Goal: Task Accomplishment & Management: Manage account settings

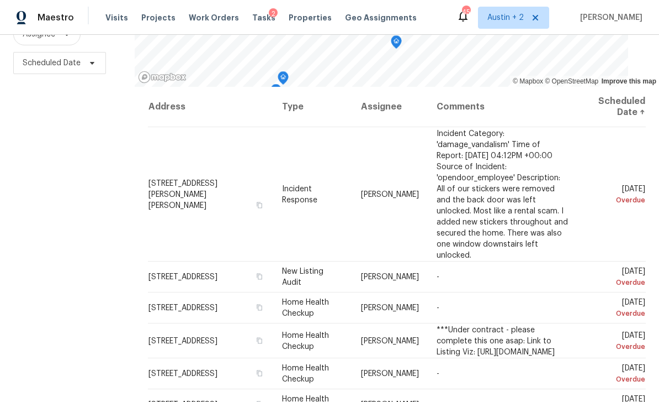
scroll to position [146, 0]
click at [0, 0] on icon at bounding box center [0, 0] width 0 height 0
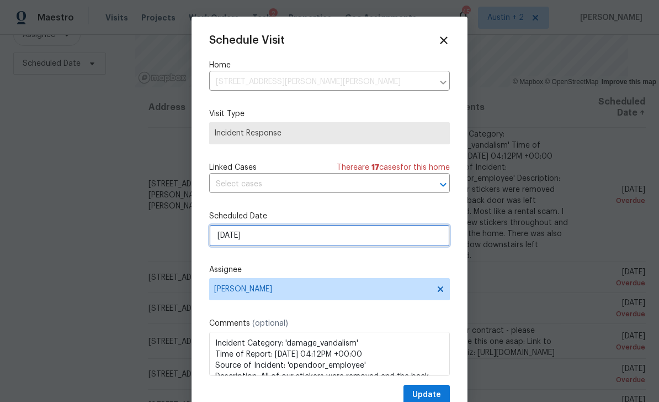
click at [296, 231] on input "[DATE]" at bounding box center [329, 235] width 241 height 22
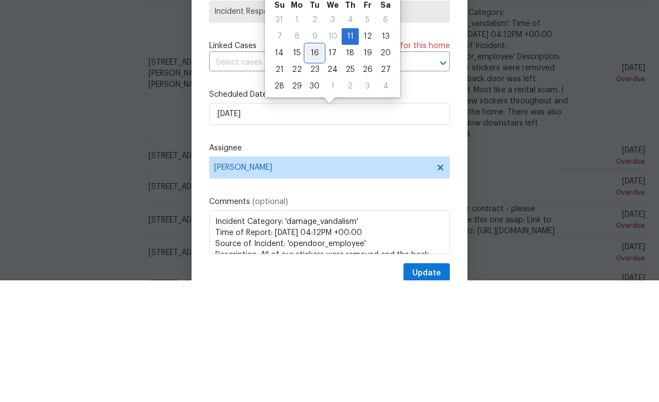
click at [313, 167] on div "16" at bounding box center [315, 174] width 18 height 15
type input "[DATE]"
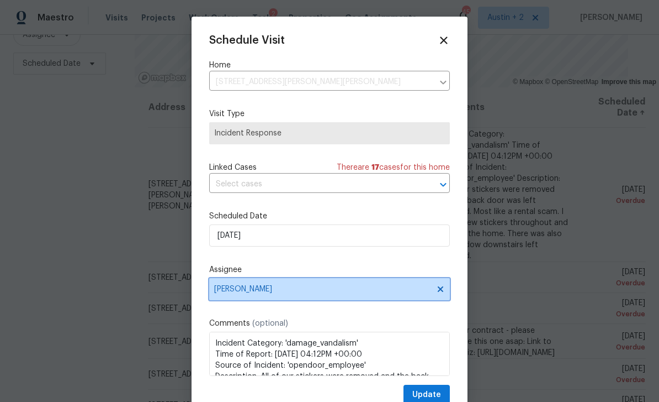
click at [292, 284] on span "[PERSON_NAME]" at bounding box center [329, 289] width 241 height 22
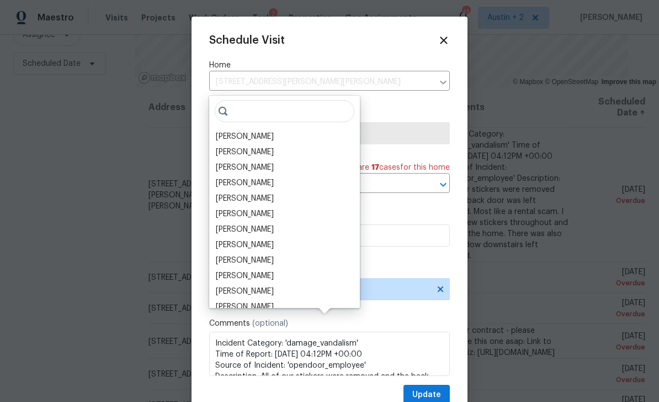
click at [274, 177] on div "[PERSON_NAME]" at bounding box center [245, 182] width 58 height 11
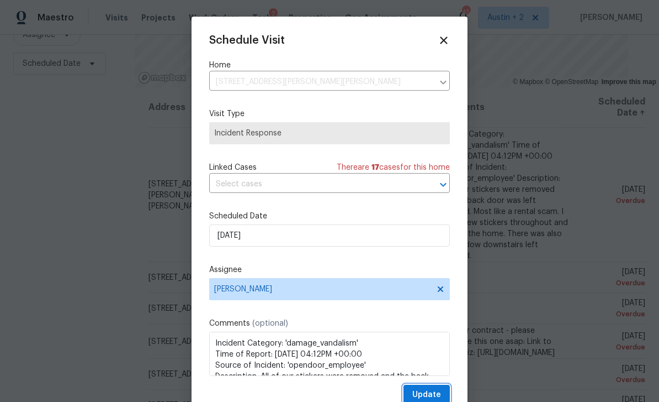
click at [432, 391] on span "Update" at bounding box center [427, 395] width 29 height 14
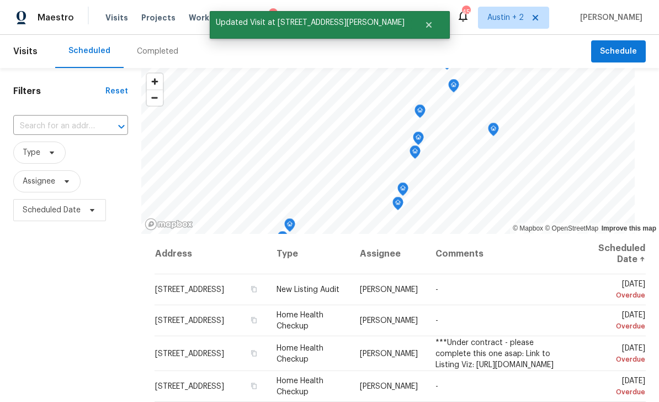
scroll to position [0, 0]
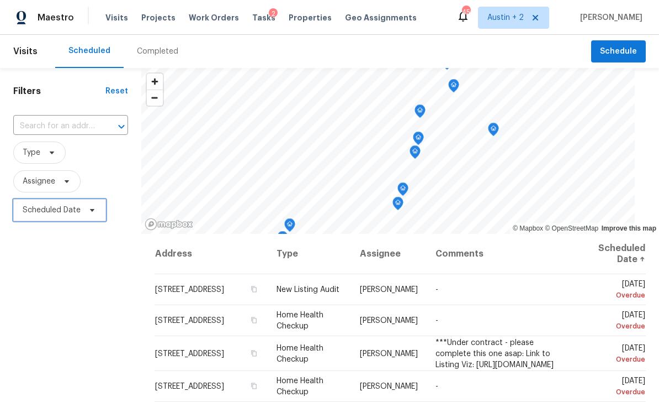
click at [65, 204] on span "Scheduled Date" at bounding box center [52, 209] width 58 height 11
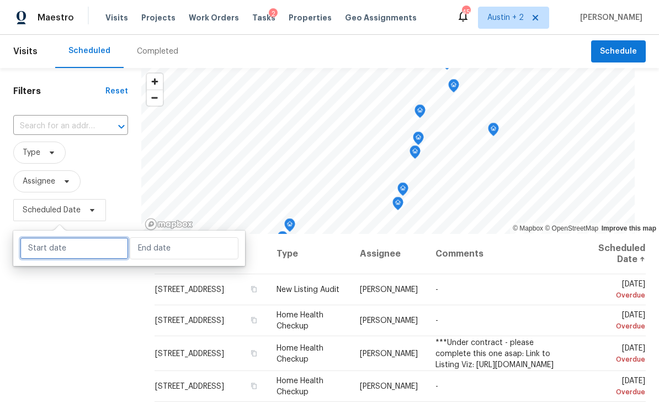
click at [54, 237] on input "text" at bounding box center [74, 248] width 109 height 22
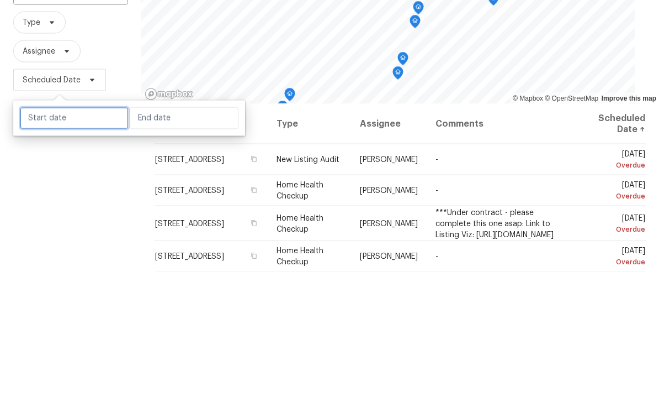
select select "8"
select select "2025"
select select "9"
select select "2025"
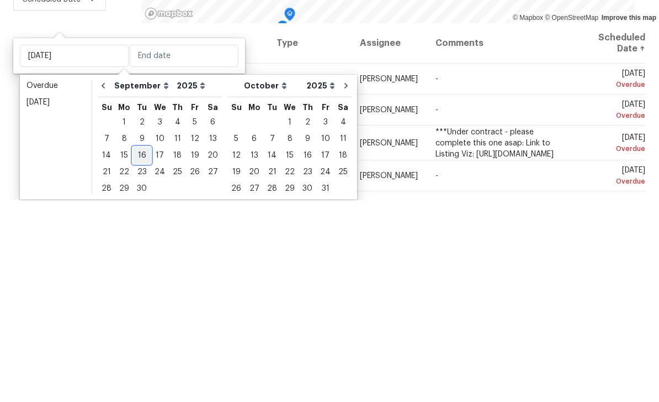
click at [141, 350] on div "16" at bounding box center [142, 357] width 18 height 15
type input "[DATE]"
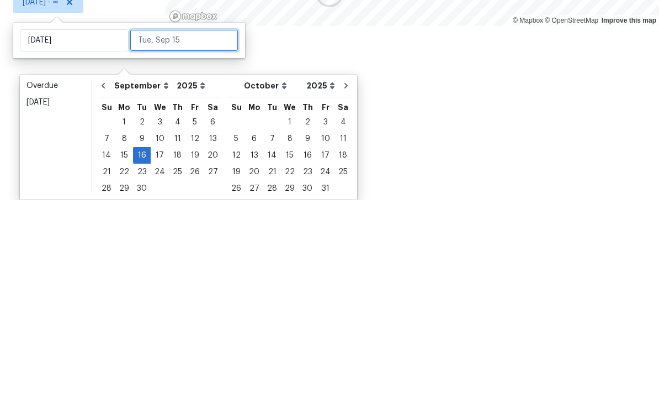
scroll to position [6, 0]
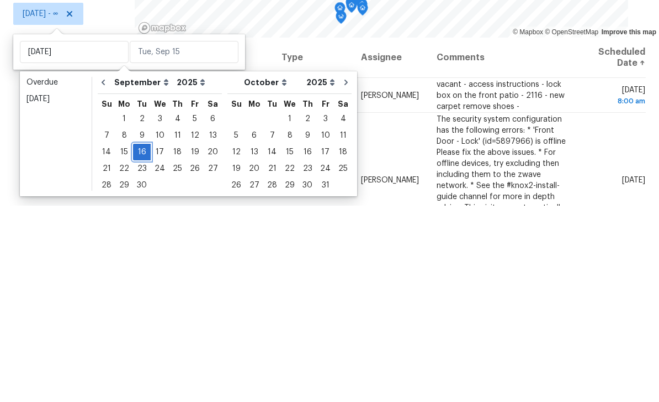
click at [147, 340] on div "16" at bounding box center [142, 347] width 18 height 15
type input "[DATE]"
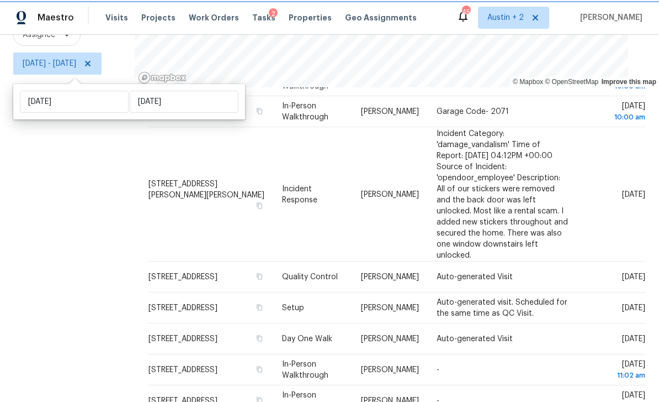
scroll to position [233, 0]
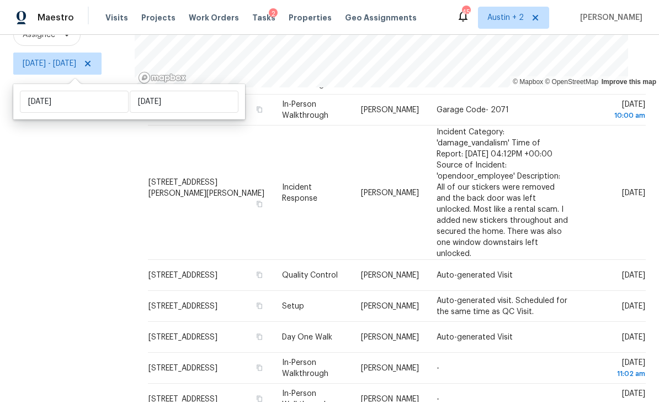
click at [0, 0] on span at bounding box center [0, 0] width 0 height 0
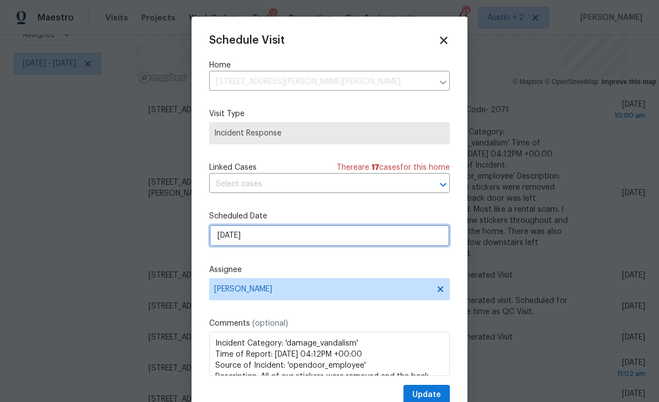
click at [279, 235] on input "[DATE]" at bounding box center [329, 235] width 241 height 22
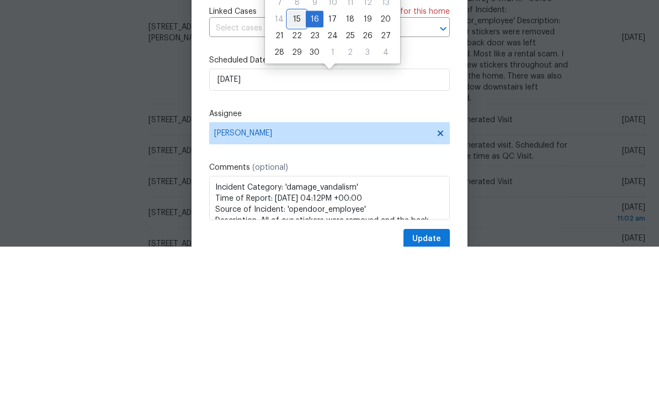
click at [293, 167] on div "15" at bounding box center [297, 174] width 18 height 15
type input "[DATE]"
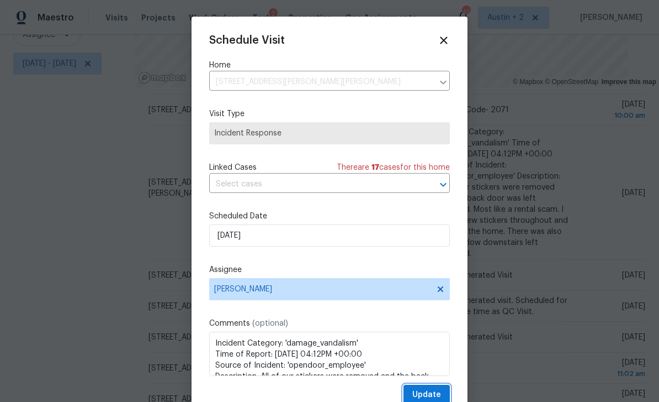
click at [434, 395] on span "Update" at bounding box center [427, 395] width 29 height 14
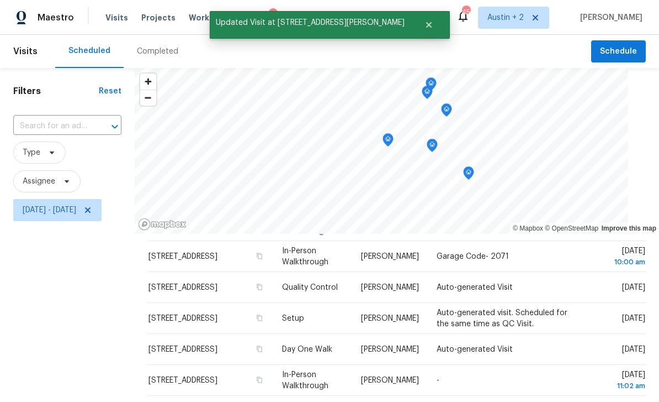
scroll to position [0, 0]
click at [91, 207] on icon at bounding box center [88, 210] width 6 height 6
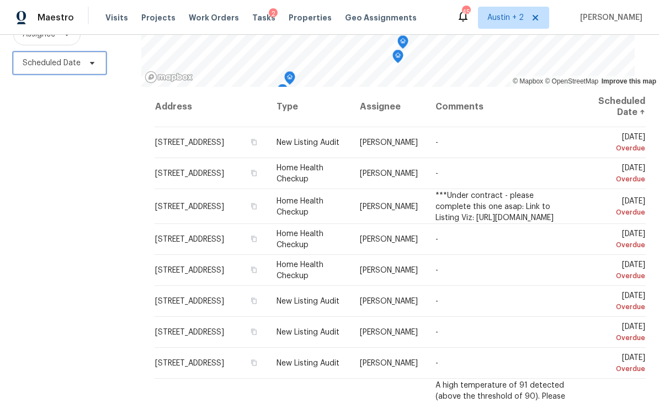
scroll to position [146, 0]
click at [0, 0] on icon at bounding box center [0, 0] width 0 height 0
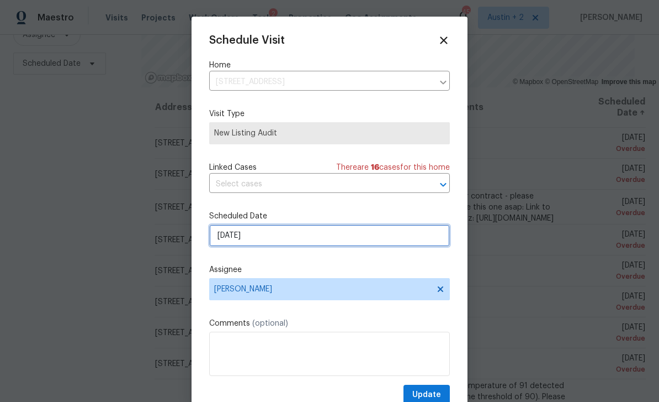
click at [269, 234] on input "[DATE]" at bounding box center [329, 235] width 241 height 22
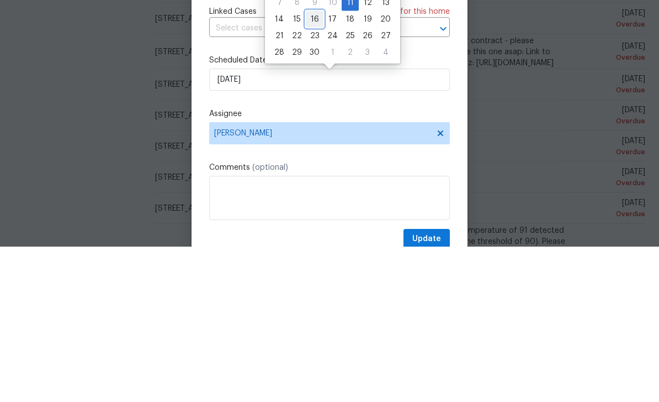
click at [310, 167] on div "16" at bounding box center [315, 174] width 18 height 15
type input "[DATE]"
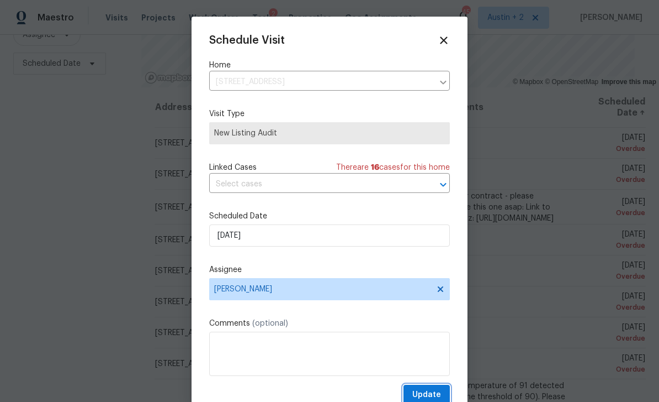
click at [429, 394] on span "Update" at bounding box center [427, 395] width 29 height 14
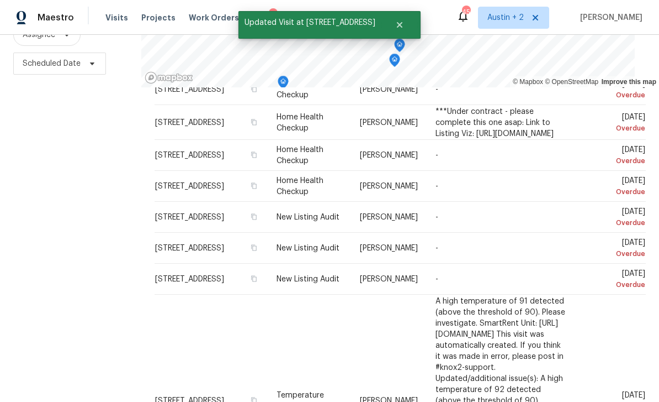
scroll to position [55, 0]
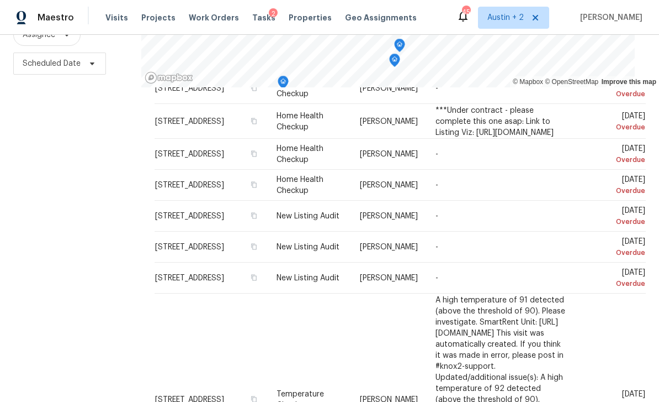
click at [0, 0] on icon at bounding box center [0, 0] width 0 height 0
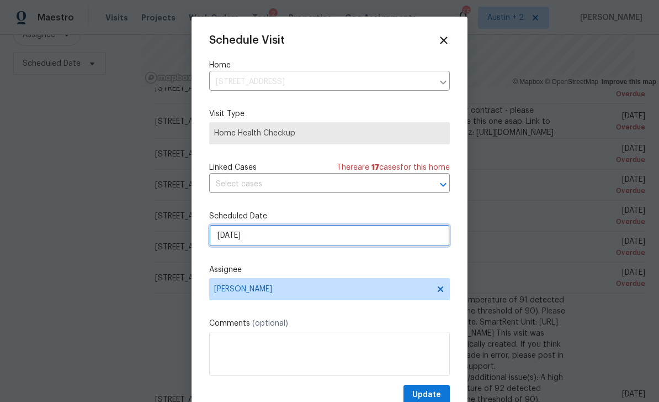
click at [291, 244] on input "[DATE]" at bounding box center [329, 235] width 241 height 22
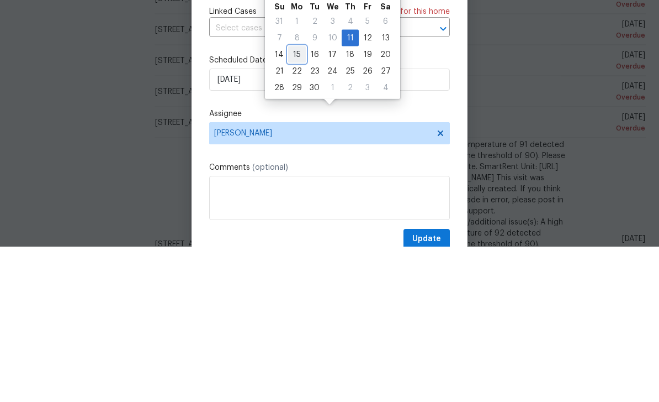
click at [296, 202] on div "15" at bounding box center [297, 209] width 18 height 15
type input "[DATE]"
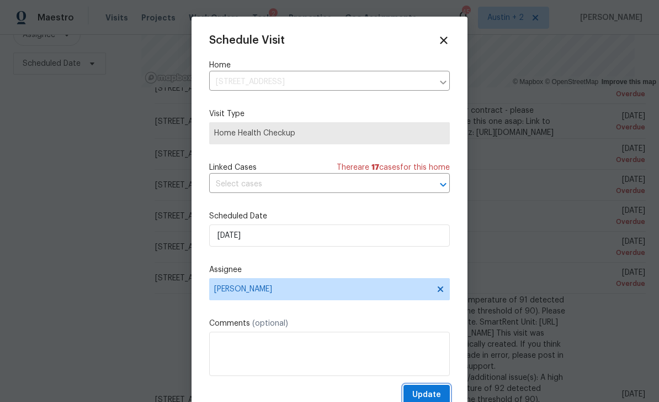
click at [434, 387] on button "Update" at bounding box center [427, 394] width 46 height 20
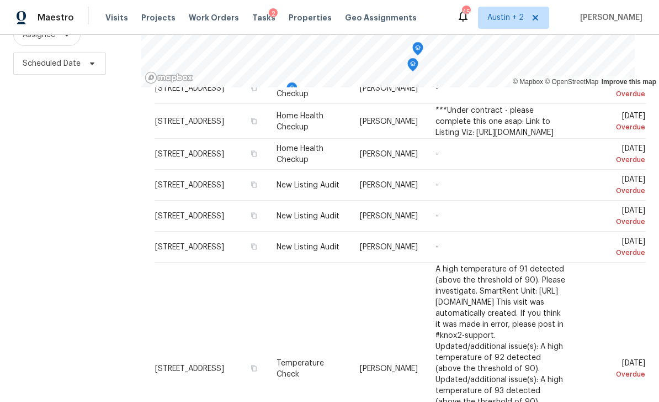
click at [0, 0] on icon at bounding box center [0, 0] width 0 height 0
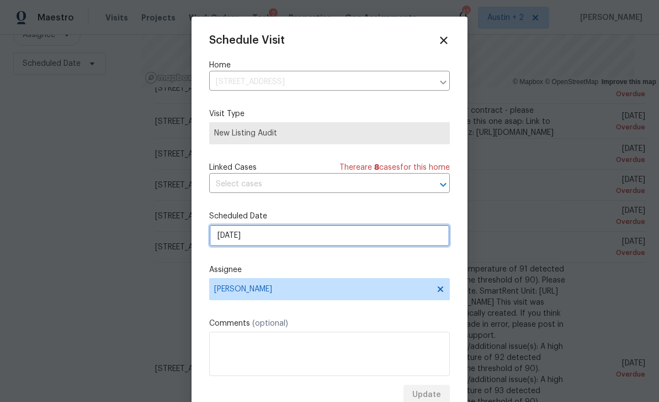
click at [282, 236] on input "[DATE]" at bounding box center [329, 235] width 241 height 22
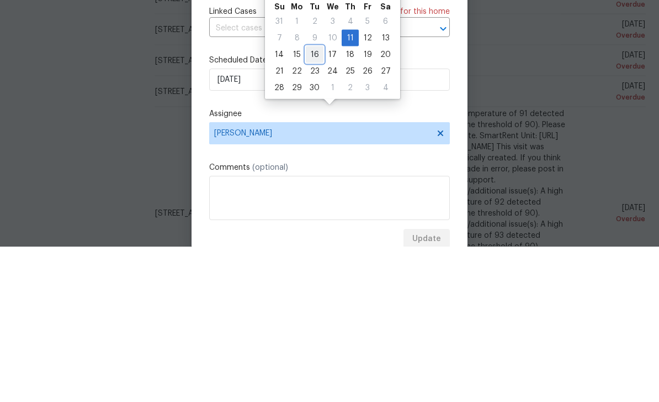
click at [315, 202] on div "16" at bounding box center [315, 209] width 18 height 15
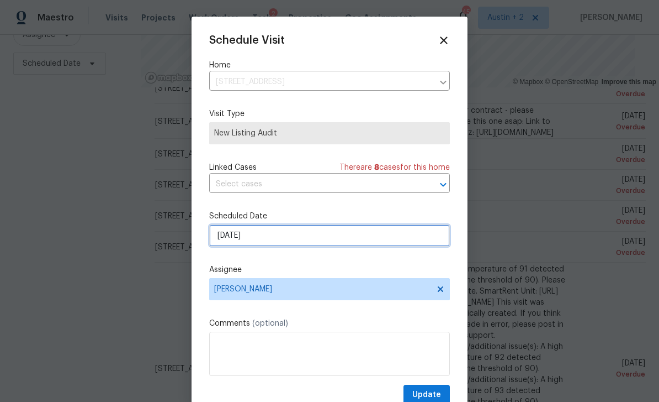
click at [274, 238] on input "[DATE]" at bounding box center [329, 235] width 241 height 22
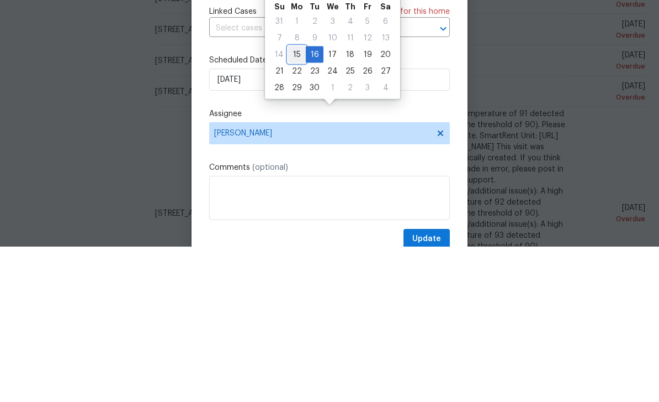
click at [294, 202] on div "15" at bounding box center [297, 209] width 18 height 15
type input "[DATE]"
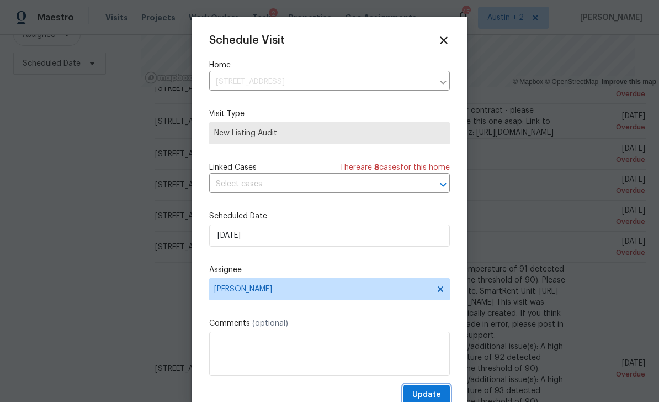
click at [437, 394] on span "Update" at bounding box center [427, 395] width 29 height 14
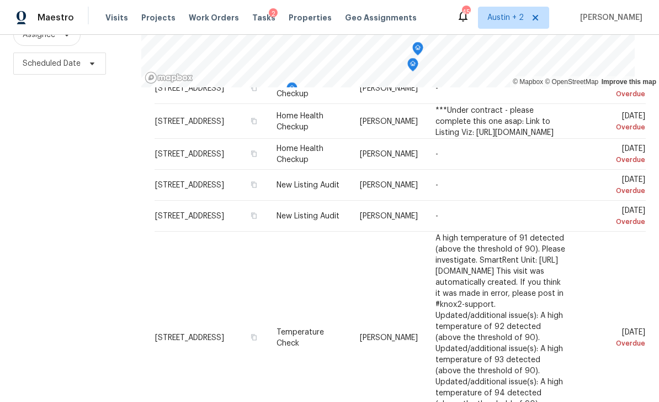
click at [0, 0] on icon at bounding box center [0, 0] width 0 height 0
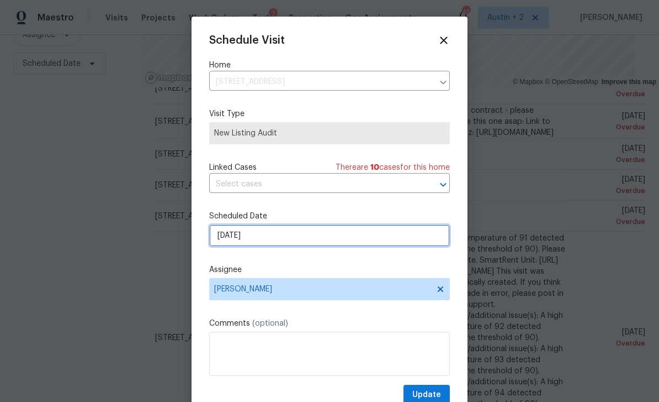
click at [298, 236] on input "[DATE]" at bounding box center [329, 235] width 241 height 22
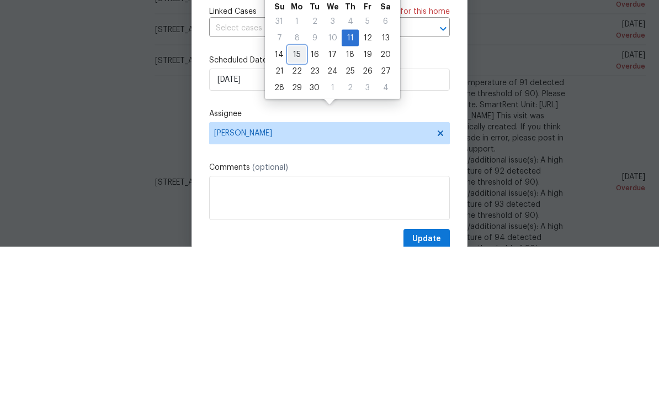
click at [298, 202] on div "15" at bounding box center [297, 209] width 18 height 15
type input "[DATE]"
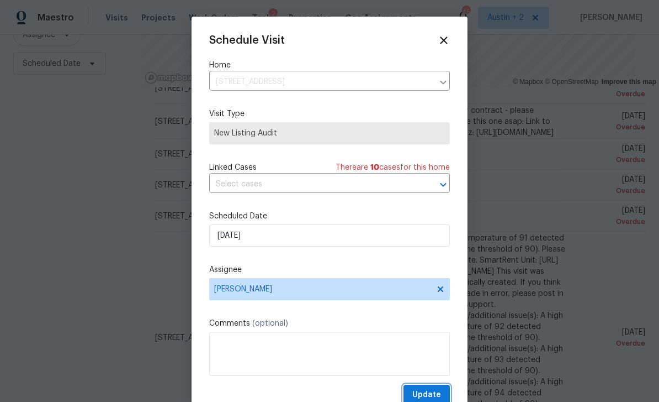
click at [429, 395] on span "Update" at bounding box center [427, 395] width 29 height 14
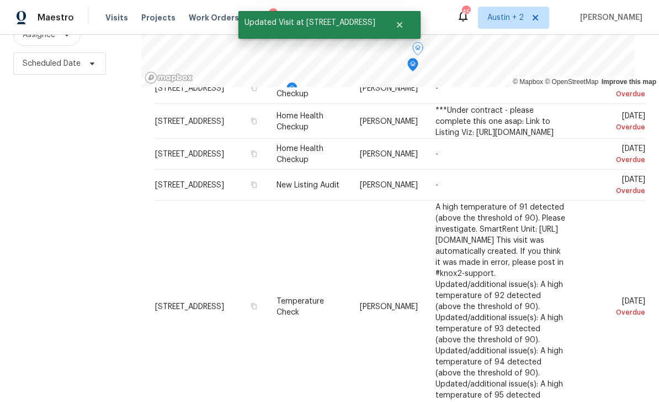
click at [0, 0] on icon at bounding box center [0, 0] width 0 height 0
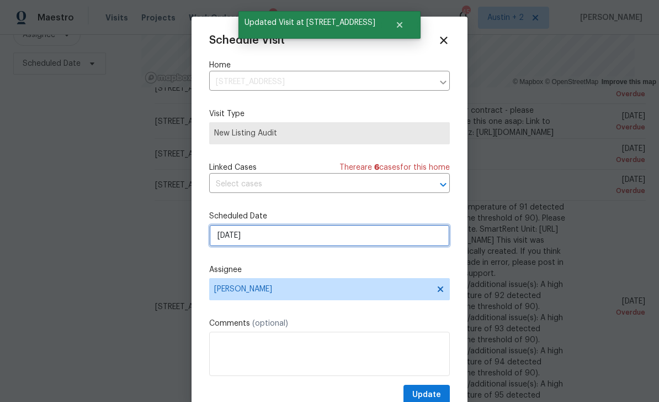
click at [313, 237] on input "[DATE]" at bounding box center [329, 235] width 241 height 22
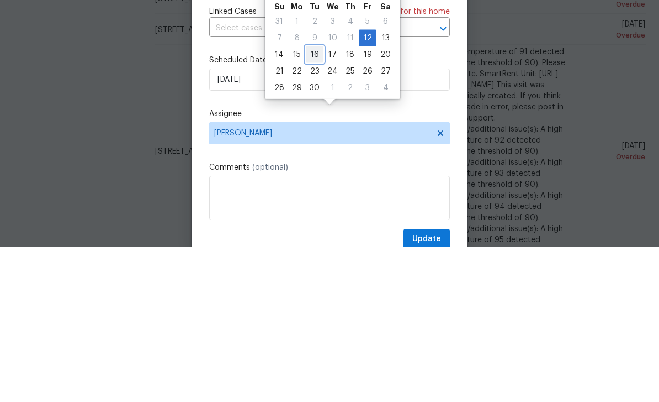
click at [312, 202] on div "16" at bounding box center [315, 209] width 18 height 15
type input "[DATE]"
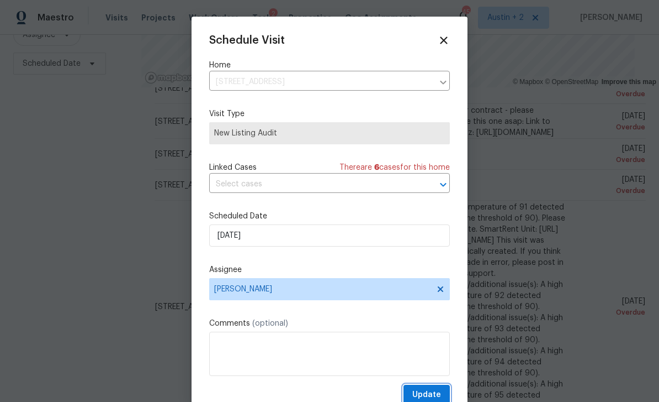
click at [428, 397] on span "Update" at bounding box center [427, 395] width 29 height 14
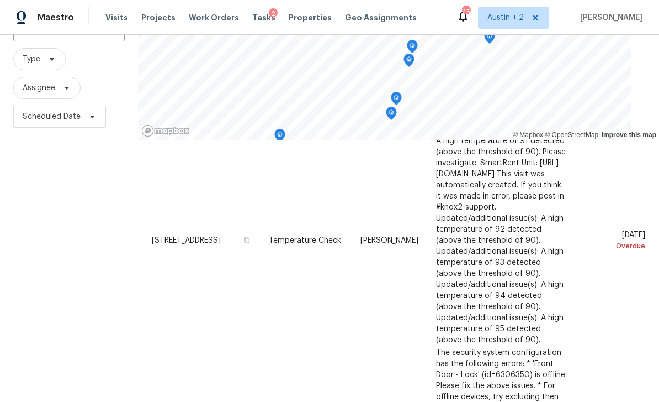
scroll to position [144, 0]
click at [0, 0] on icon at bounding box center [0, 0] width 0 height 0
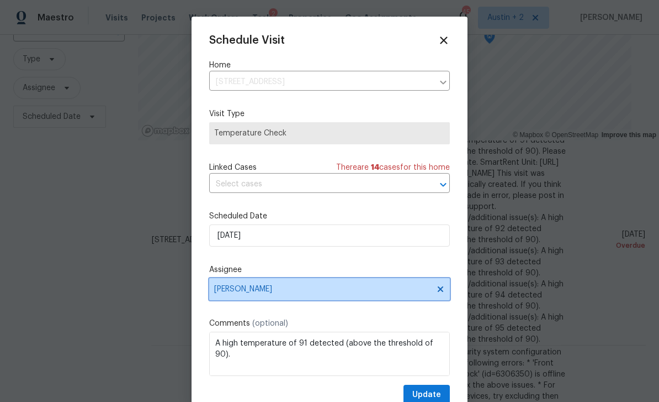
click at [279, 293] on span "[PERSON_NAME]" at bounding box center [322, 288] width 217 height 9
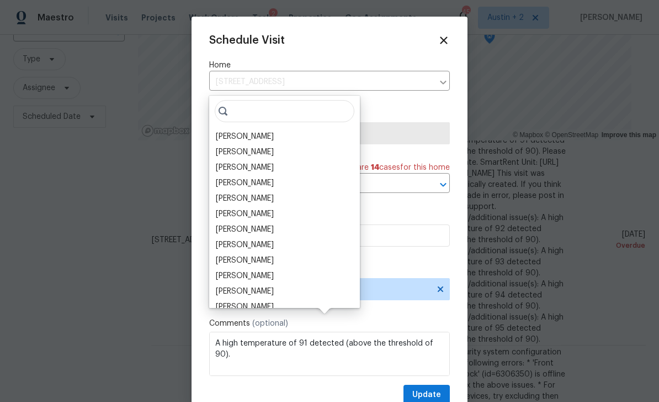
click at [273, 177] on div "[PERSON_NAME]" at bounding box center [245, 182] width 58 height 11
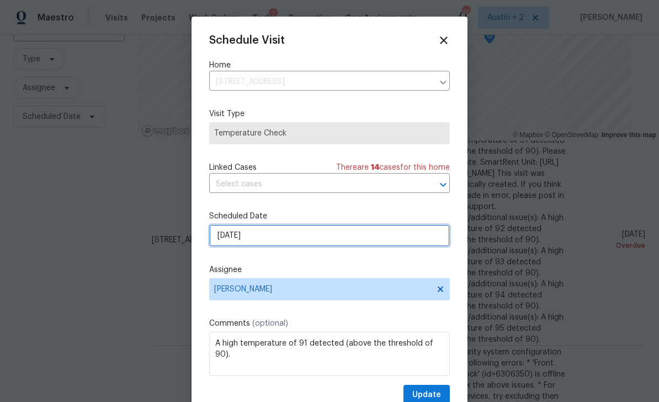
click at [288, 238] on input "[DATE]" at bounding box center [329, 235] width 241 height 22
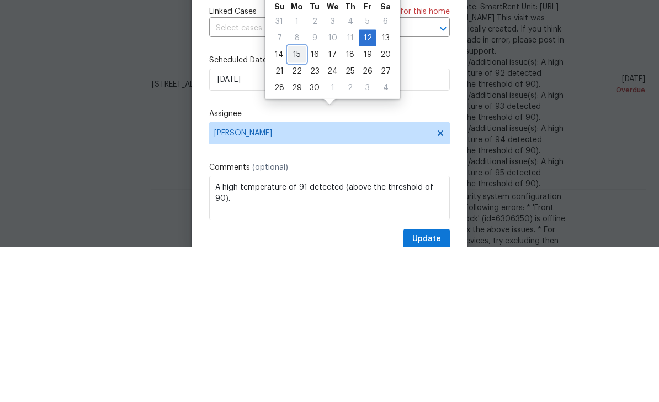
click at [296, 202] on div "15" at bounding box center [297, 209] width 18 height 15
type input "[DATE]"
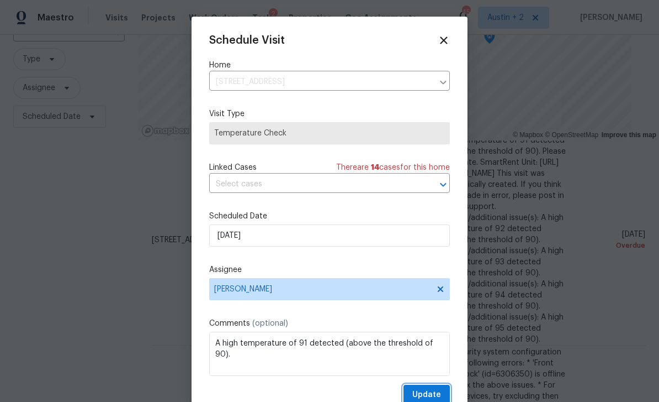
click at [431, 393] on span "Update" at bounding box center [427, 395] width 29 height 14
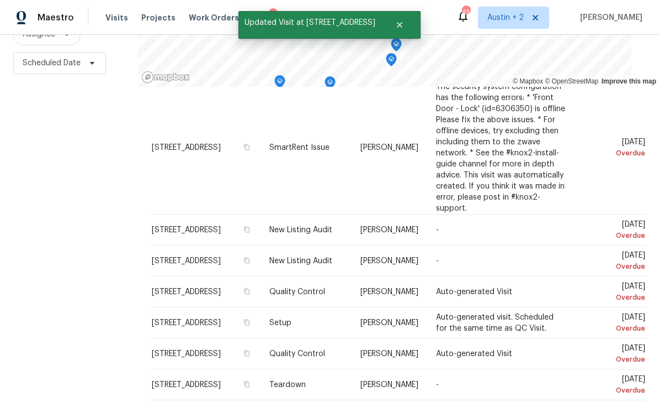
scroll to position [146, 0]
click at [0, 0] on span at bounding box center [0, 0] width 0 height 0
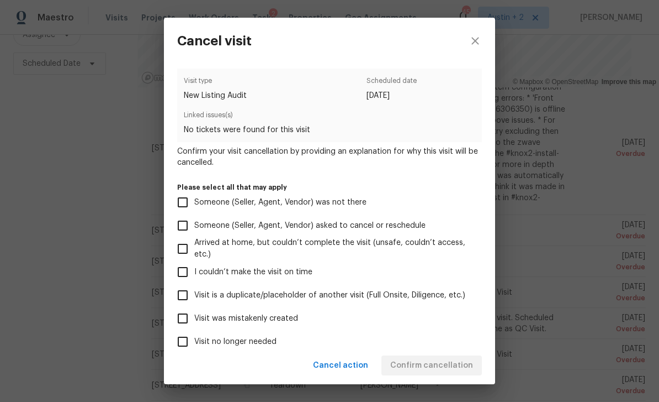
click at [288, 323] on span "Visit was mistakenly created" at bounding box center [246, 319] width 104 height 12
click at [194, 323] on input "Visit was mistakenly created" at bounding box center [182, 318] width 23 height 23
checkbox input "true"
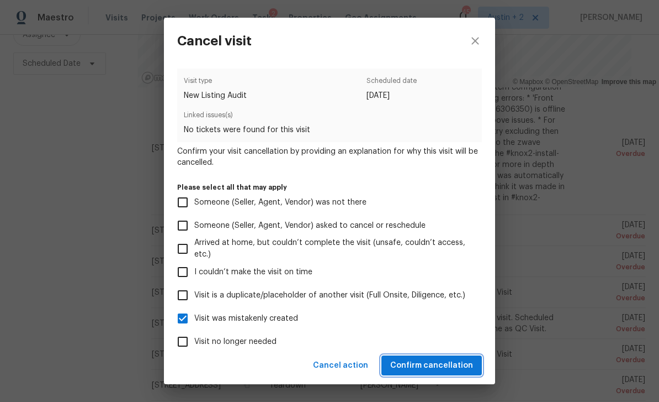
click at [425, 364] on span "Confirm cancellation" at bounding box center [432, 365] width 83 height 14
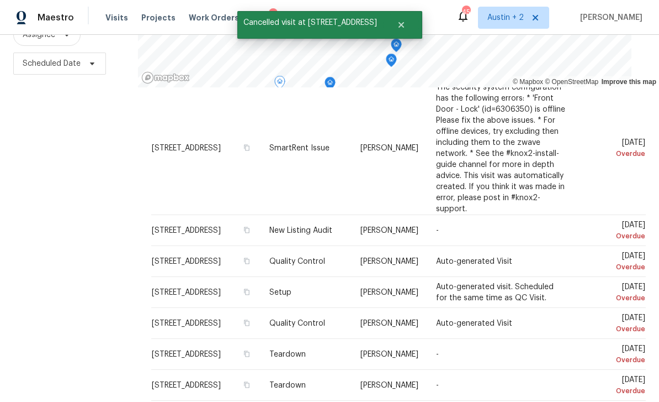
click at [0, 0] on icon at bounding box center [0, 0] width 0 height 0
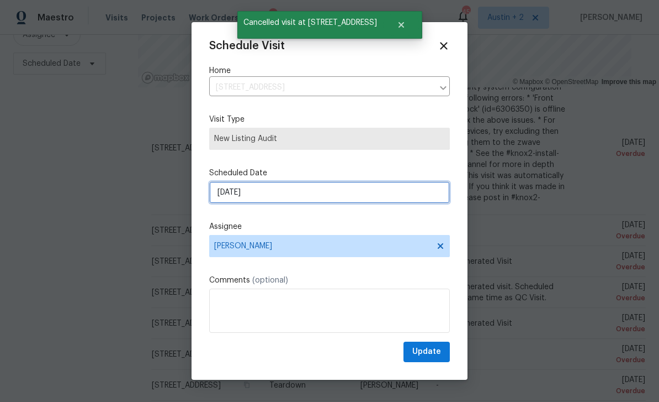
click at [302, 203] on input "[DATE]" at bounding box center [329, 192] width 241 height 22
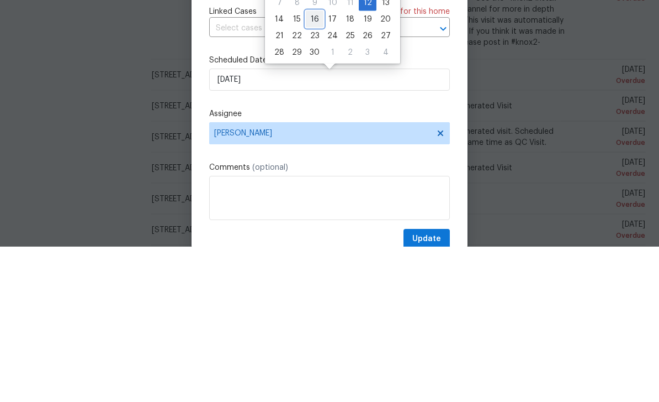
click at [314, 167] on div "16" at bounding box center [315, 174] width 18 height 15
type input "[DATE]"
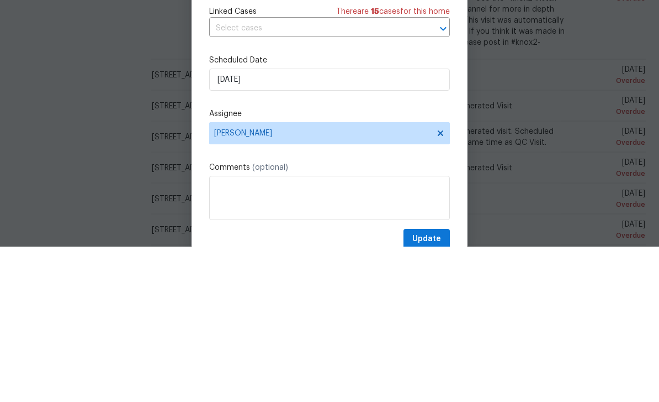
scroll to position [35, 0]
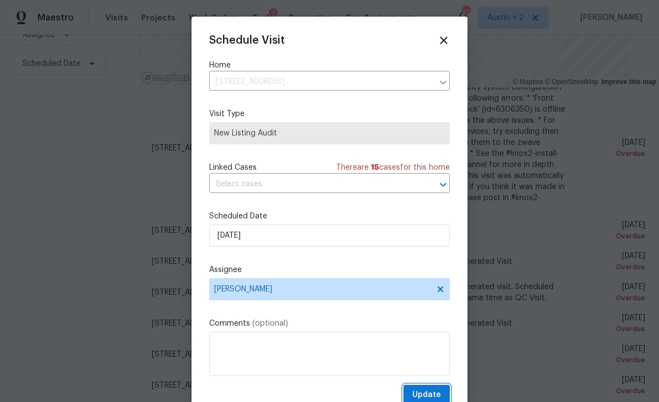
click at [436, 393] on span "Update" at bounding box center [427, 395] width 29 height 14
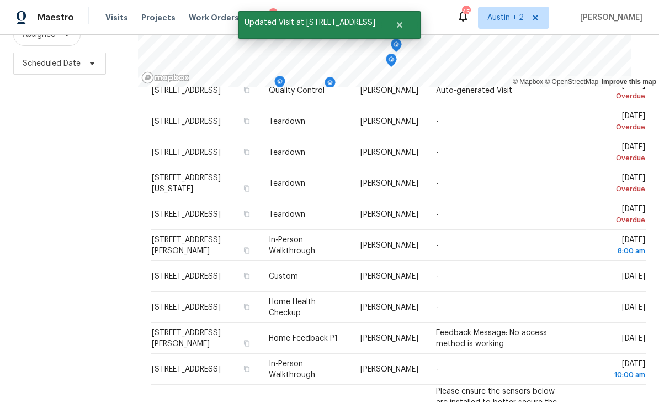
scroll to position [347, 0]
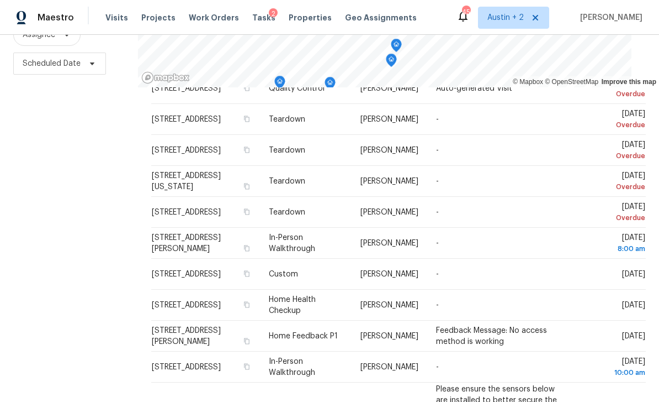
click at [0, 0] on icon at bounding box center [0, 0] width 0 height 0
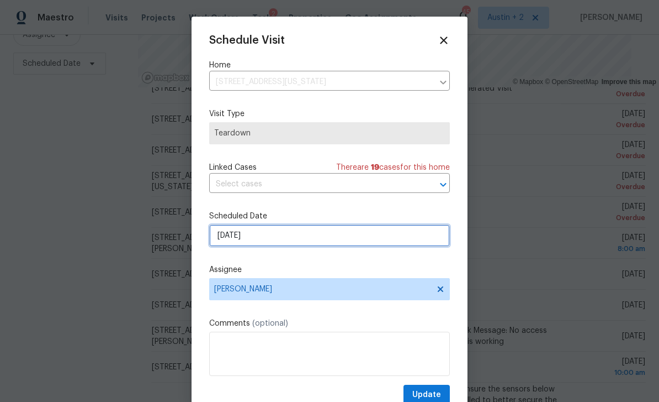
click at [300, 240] on input "[DATE]" at bounding box center [329, 235] width 241 height 22
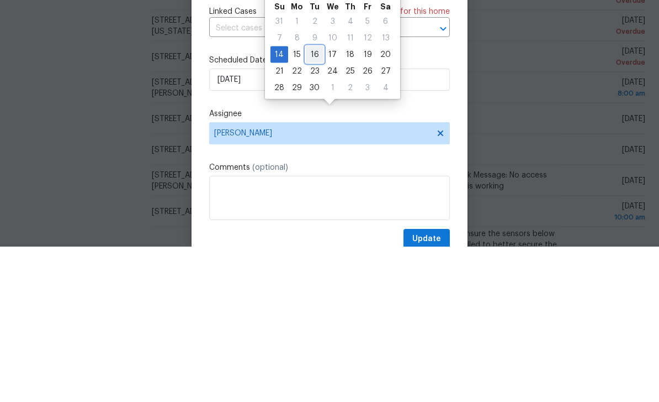
click at [314, 202] on div "16" at bounding box center [315, 209] width 18 height 15
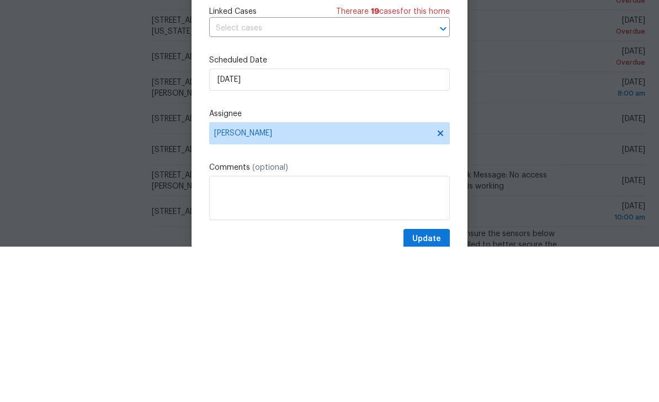
type input "[DATE]"
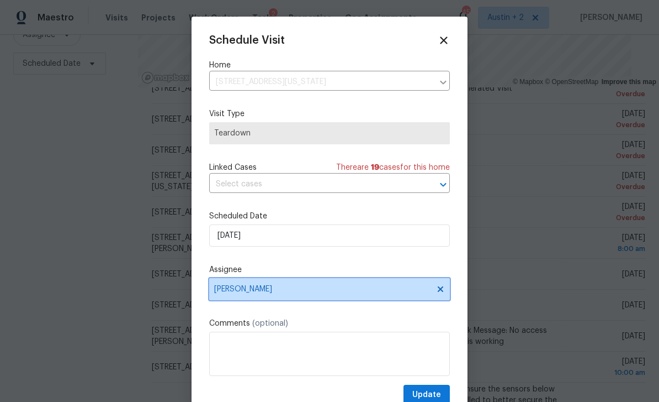
click at [315, 291] on span "[PERSON_NAME]" at bounding box center [322, 288] width 217 height 9
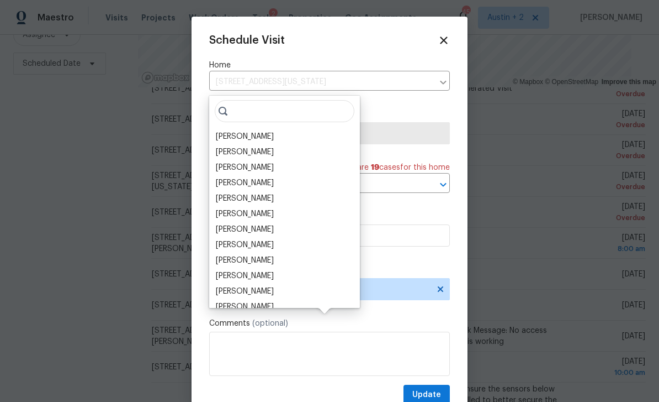
click at [265, 177] on div "[PERSON_NAME]" at bounding box center [245, 182] width 58 height 11
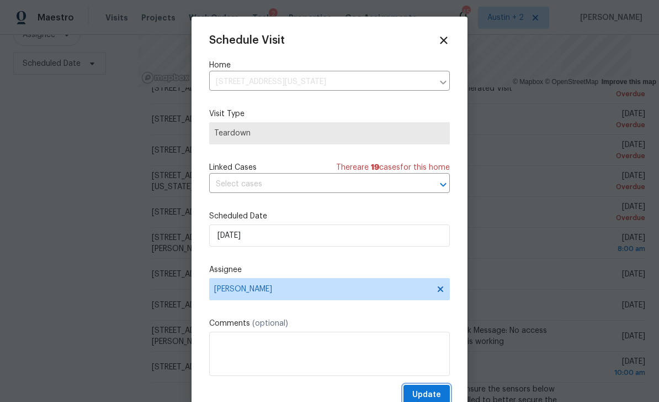
click at [432, 395] on span "Update" at bounding box center [427, 395] width 29 height 14
